Goal: Obtain resource: Download file/media

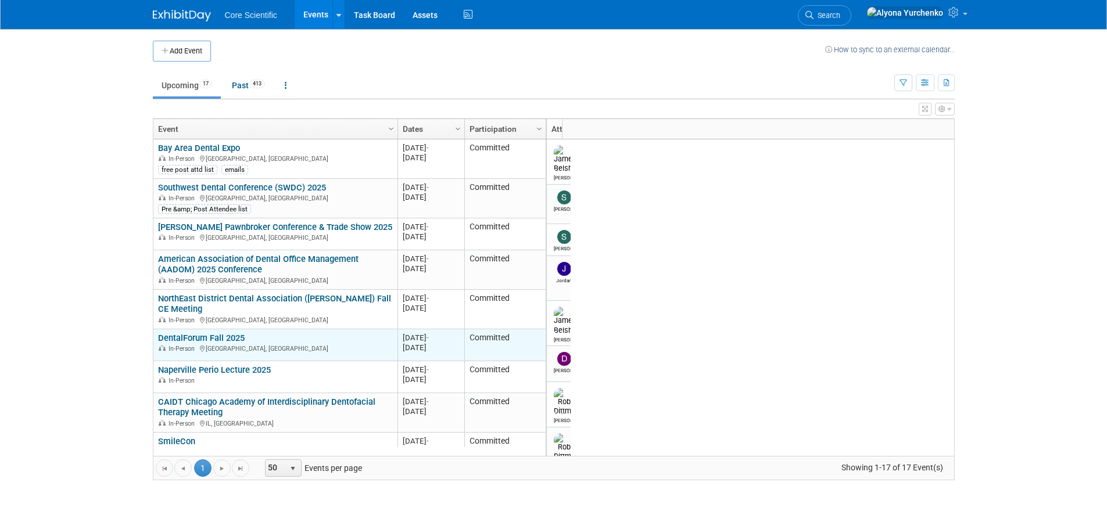
click at [219, 336] on link "DentalForum Fall 2025" at bounding box center [201, 338] width 87 height 10
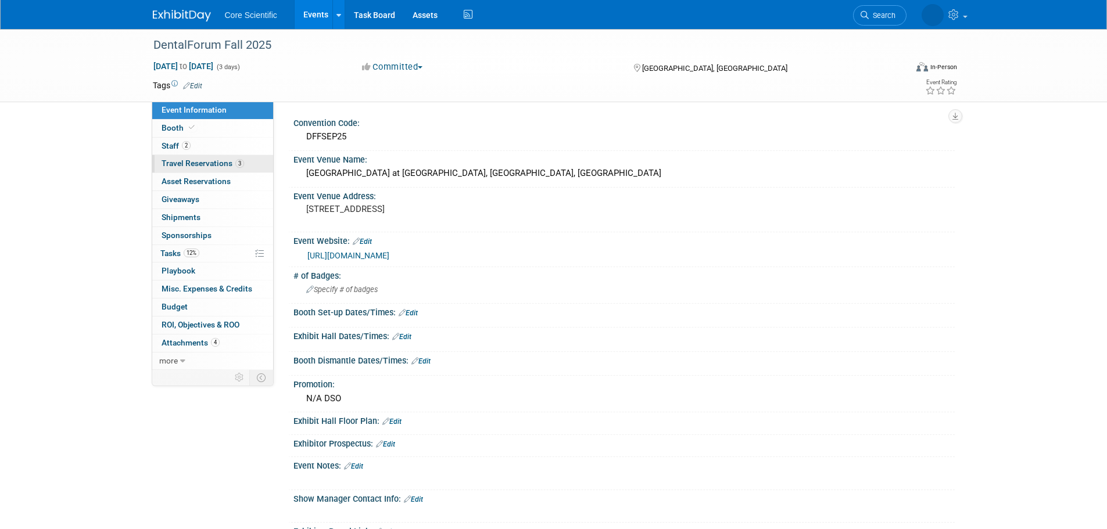
click at [226, 163] on span "Travel Reservations 3" at bounding box center [202, 163] width 82 height 9
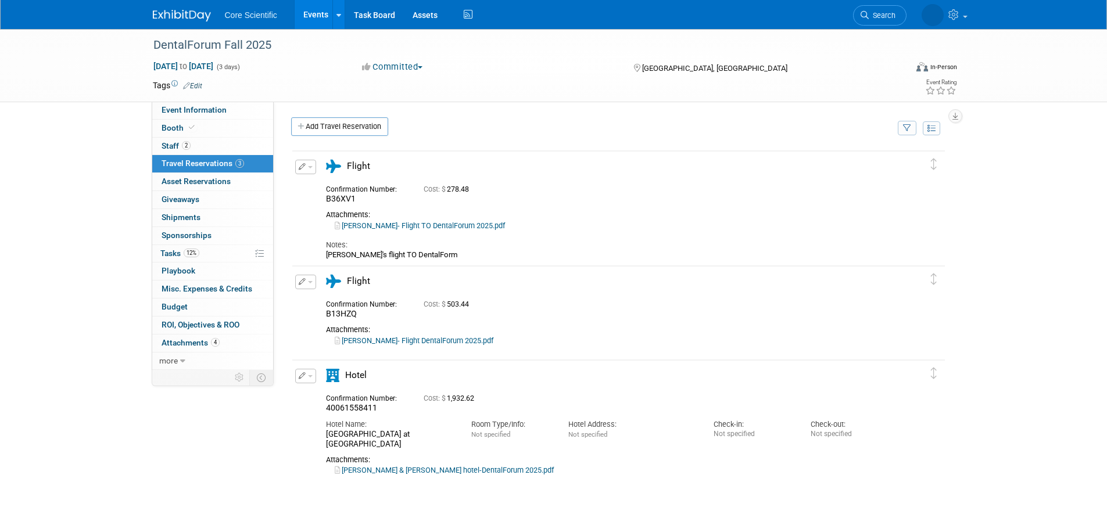
click at [429, 466] on link "Dan & Julie hotel-DentalForum 2025.pdf" at bounding box center [444, 470] width 219 height 9
click at [308, 13] on link "Events" at bounding box center [316, 14] width 42 height 29
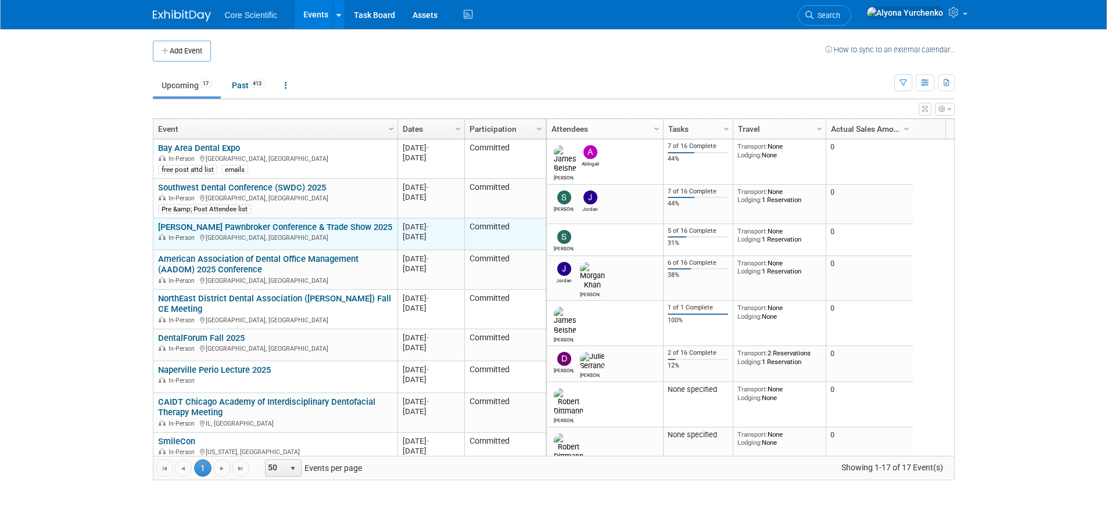
click at [227, 231] on link "[PERSON_NAME] Pawnbroker Conference & Trade Show 2025" at bounding box center [275, 227] width 234 height 10
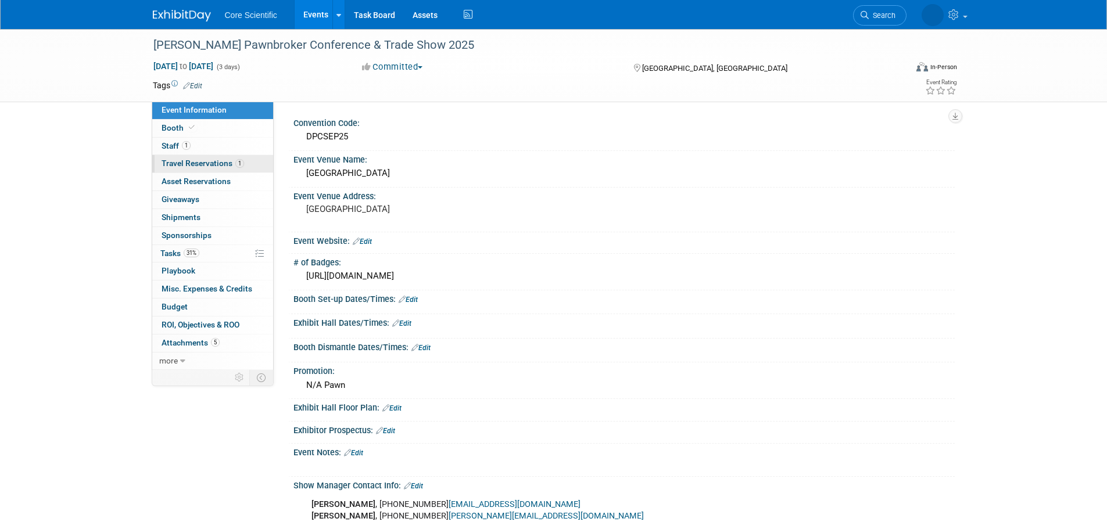
click at [202, 157] on link "1 Travel Reservations 1" at bounding box center [212, 163] width 121 height 17
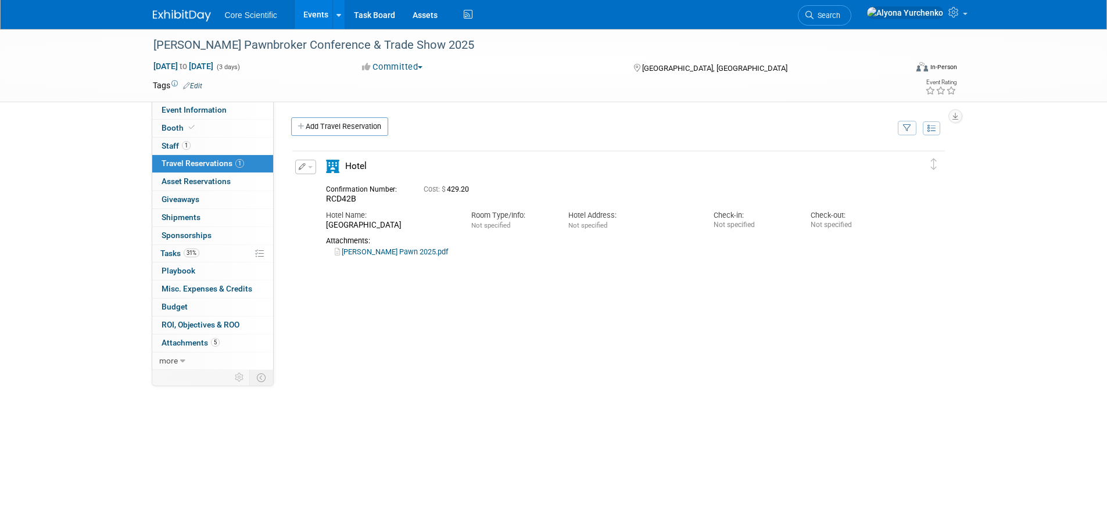
click at [367, 250] on link "Kim- Dixie Pawn 2025.pdf" at bounding box center [391, 251] width 113 height 9
